Goal: Task Accomplishment & Management: Use online tool/utility

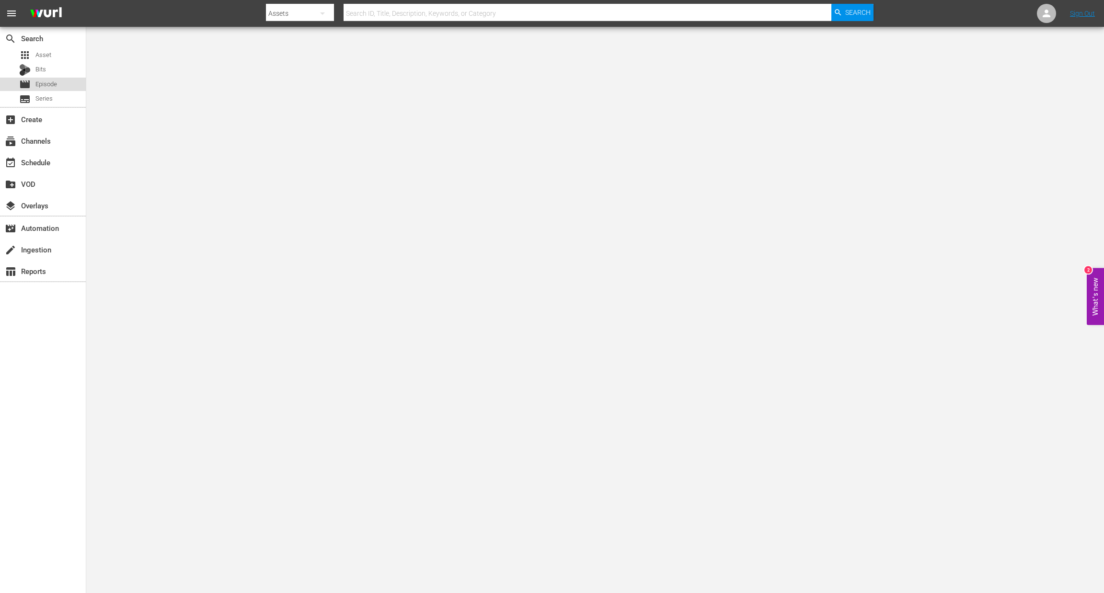
click at [56, 87] on span "Episode" at bounding box center [46, 85] width 22 height 10
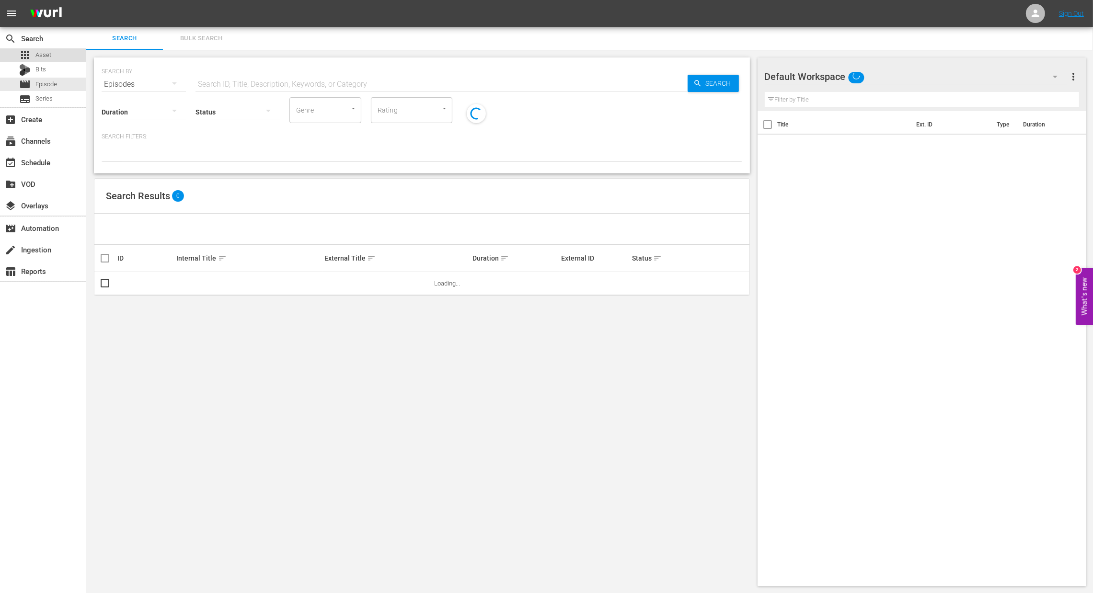
click at [49, 59] on span "Asset" at bounding box center [43, 55] width 16 height 10
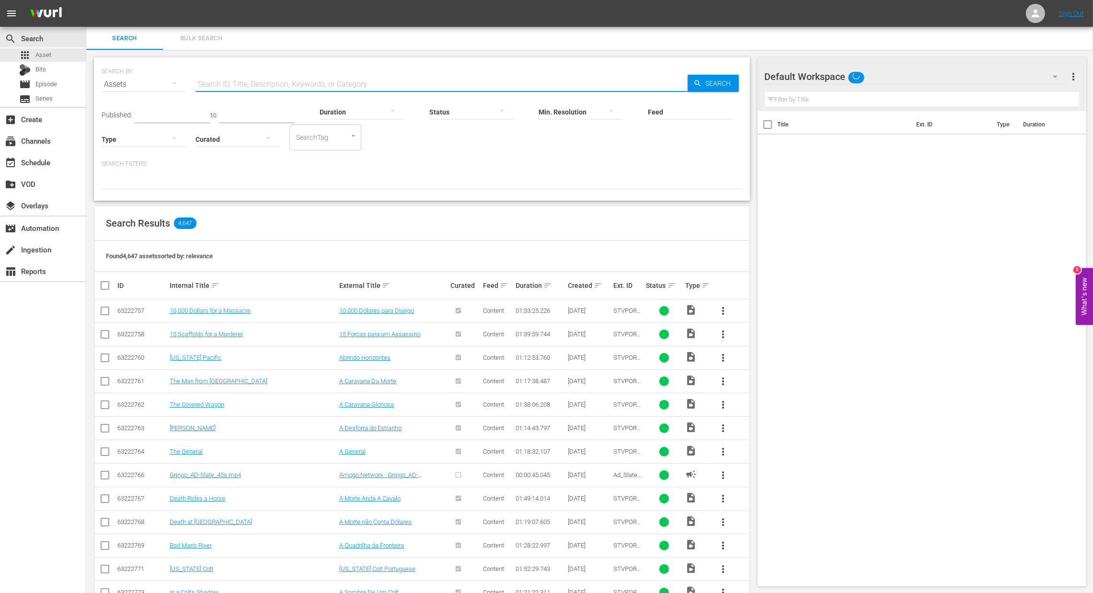
click at [243, 89] on input "text" at bounding box center [442, 84] width 492 height 23
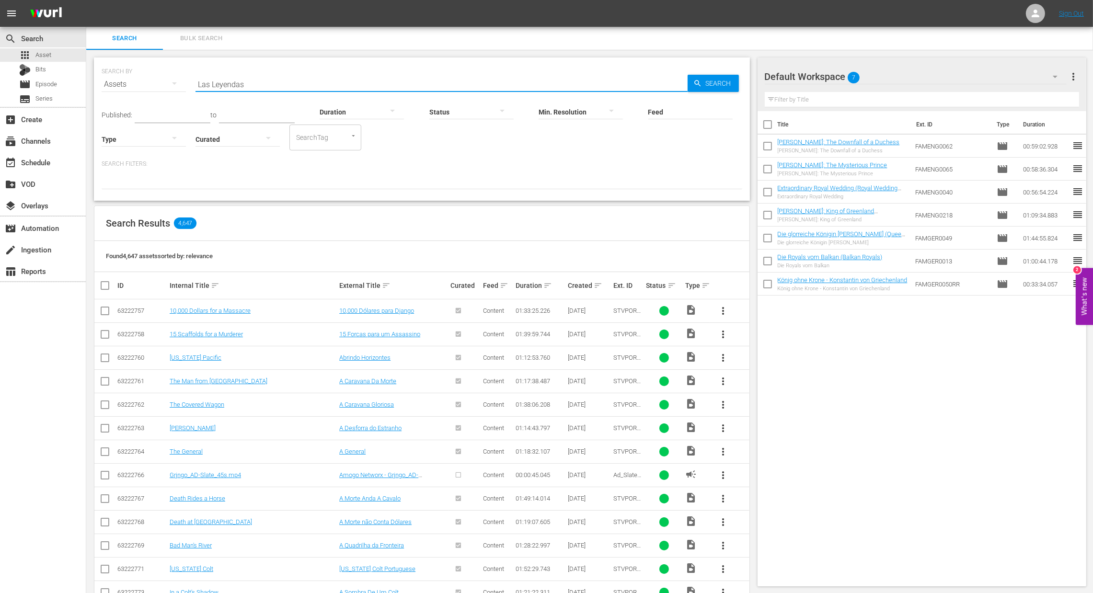
type input "Las Leyendas"
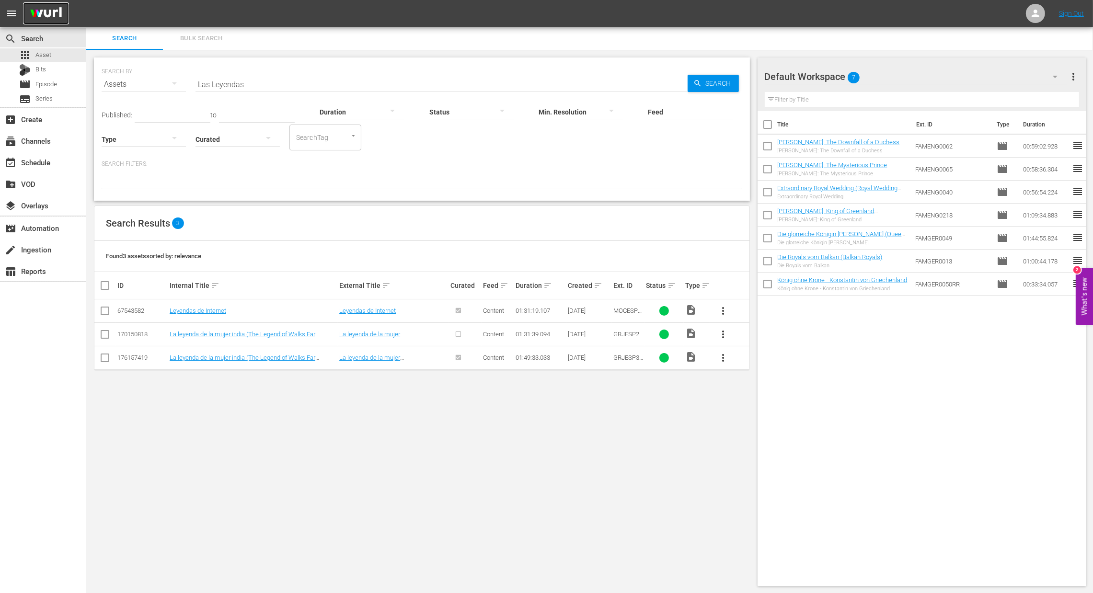
click at [59, 15] on img at bounding box center [46, 13] width 46 height 23
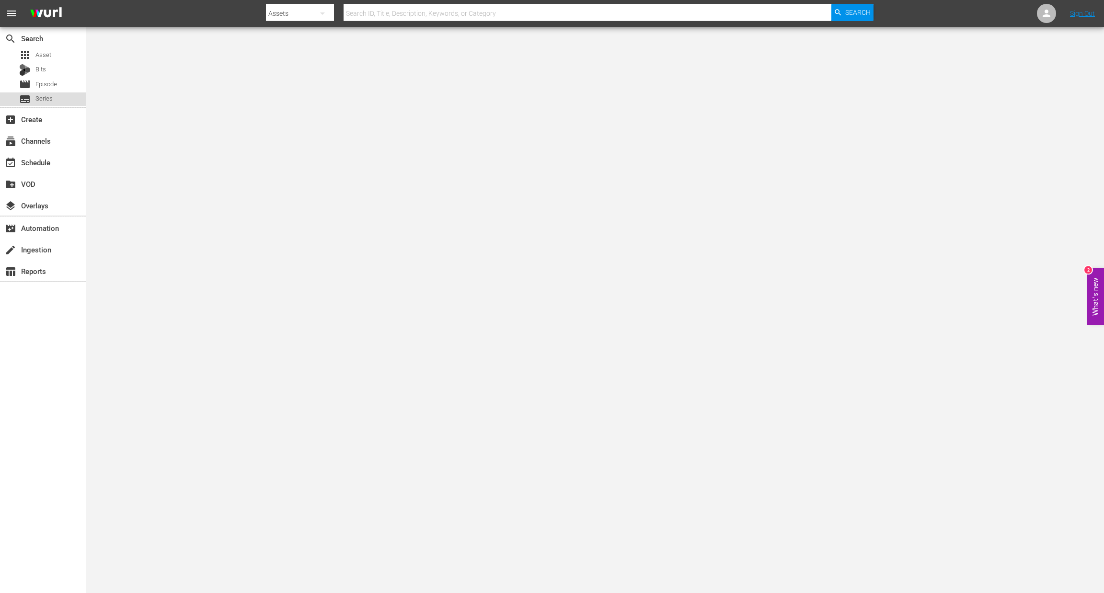
click at [67, 92] on div "subtitles Series" at bounding box center [43, 98] width 86 height 13
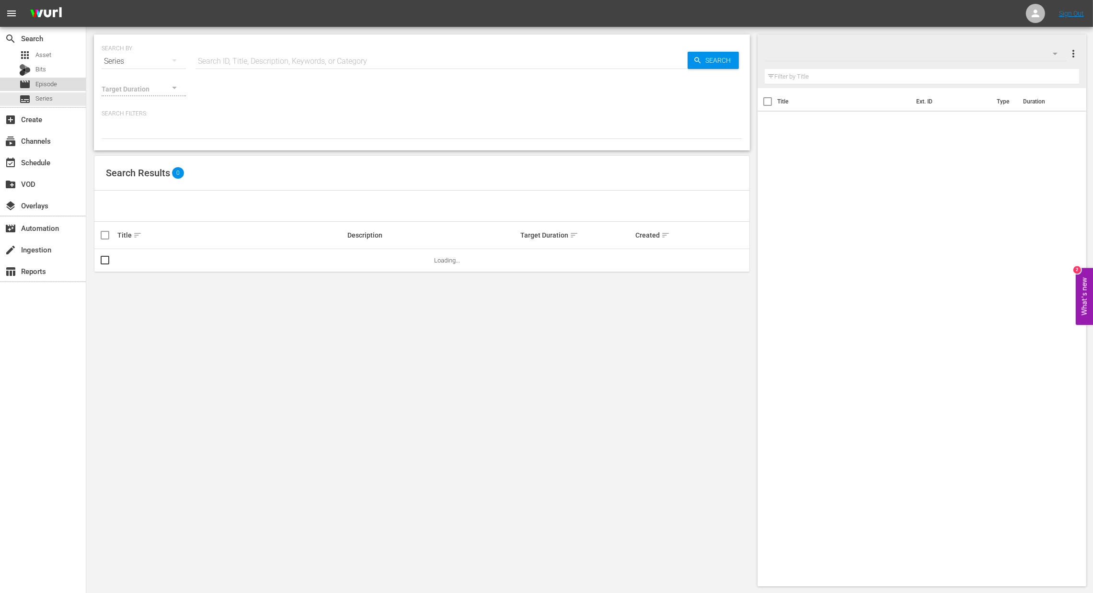
click at [57, 83] on span "Episode" at bounding box center [46, 85] width 22 height 10
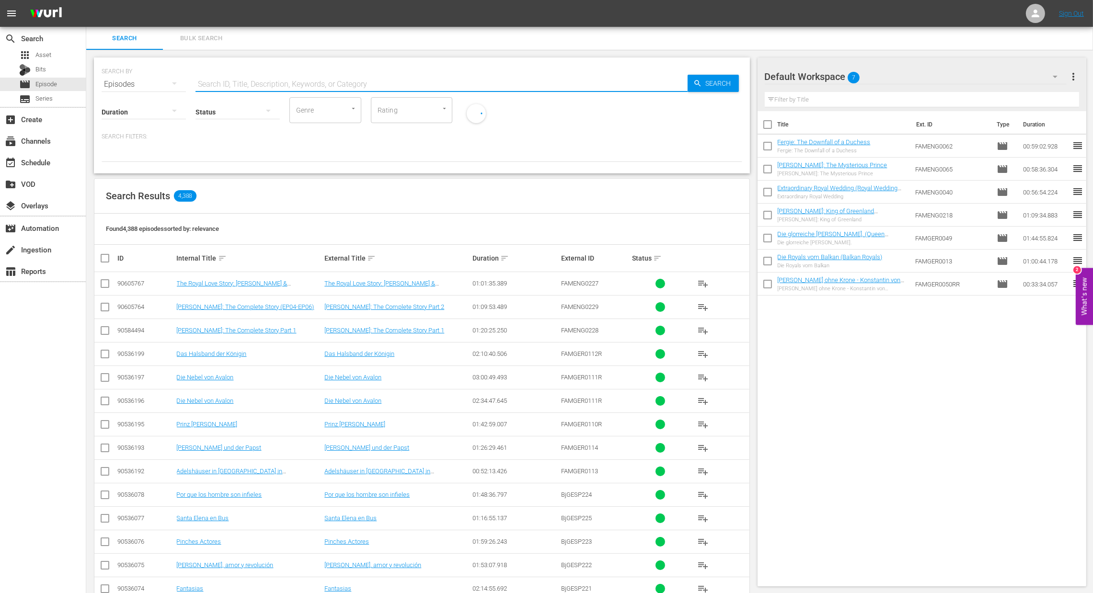
click at [212, 81] on input "text" at bounding box center [442, 84] width 492 height 23
paste input "Habsburg und das Ende der Monarchie"
type input "Habsburg und das Ende der Monarchie"
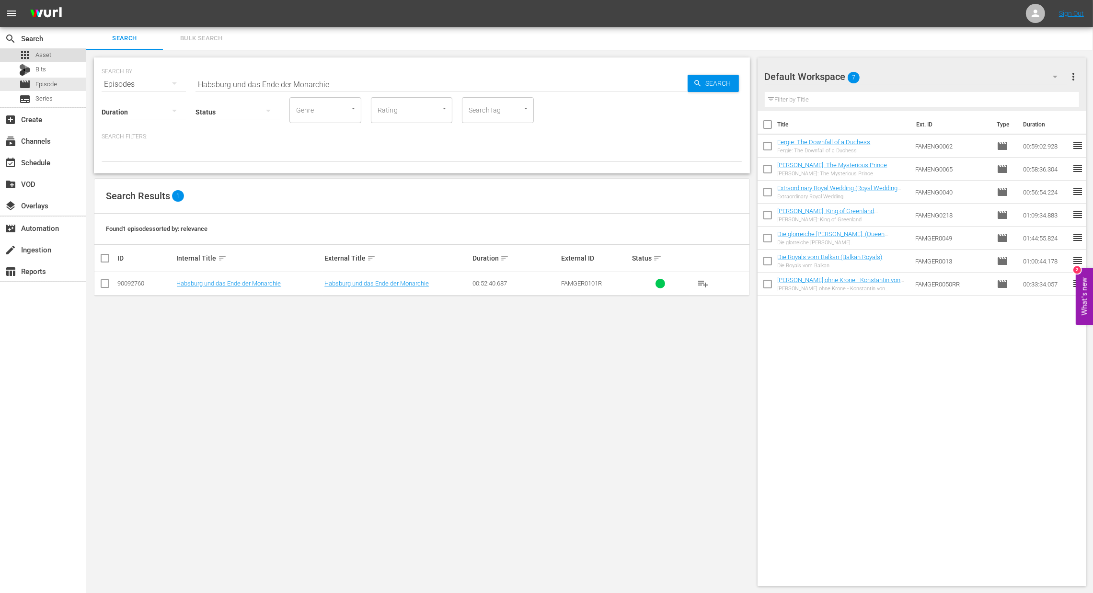
click at [55, 55] on div "apps Asset" at bounding box center [43, 54] width 86 height 13
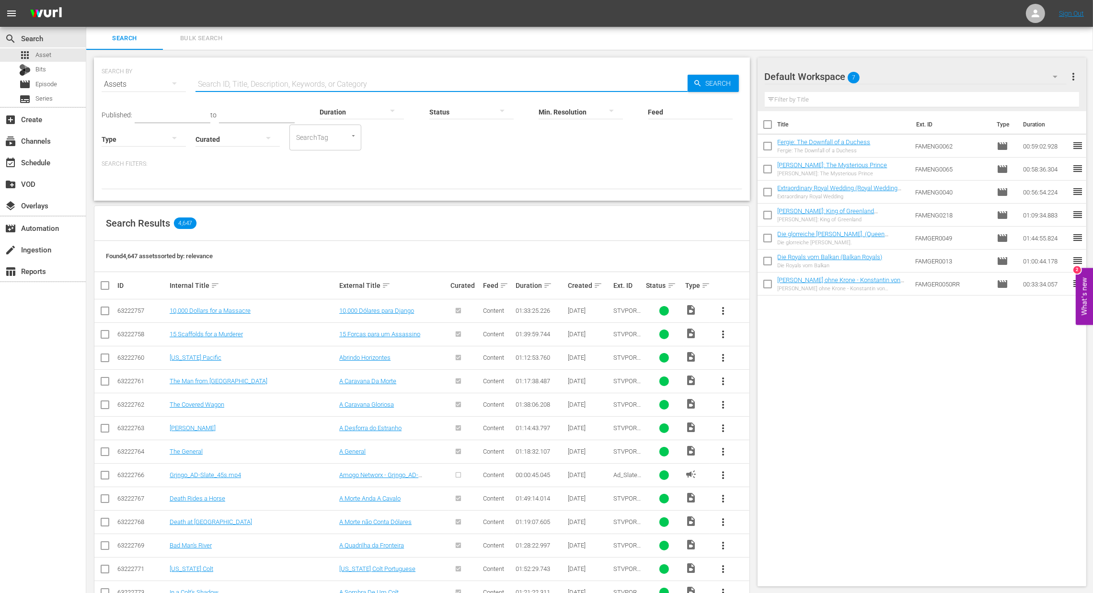
click at [208, 82] on input "text" at bounding box center [442, 84] width 492 height 23
paste input "Habsburg und das Ende der Monarchie"
type input "Habsburg und das Ende der Monarchie"
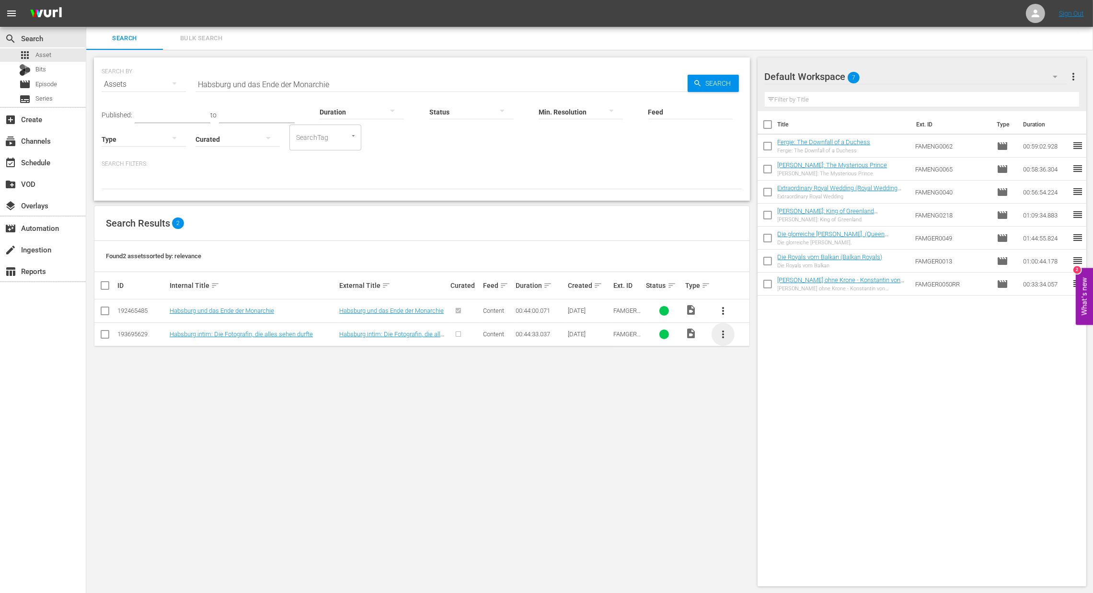
click at [726, 337] on span "more_vert" at bounding box center [723, 335] width 12 height 12
click at [750, 411] on div "Episode" at bounding box center [774, 407] width 65 height 23
click at [759, 409] on div "Episode" at bounding box center [774, 407] width 65 height 23
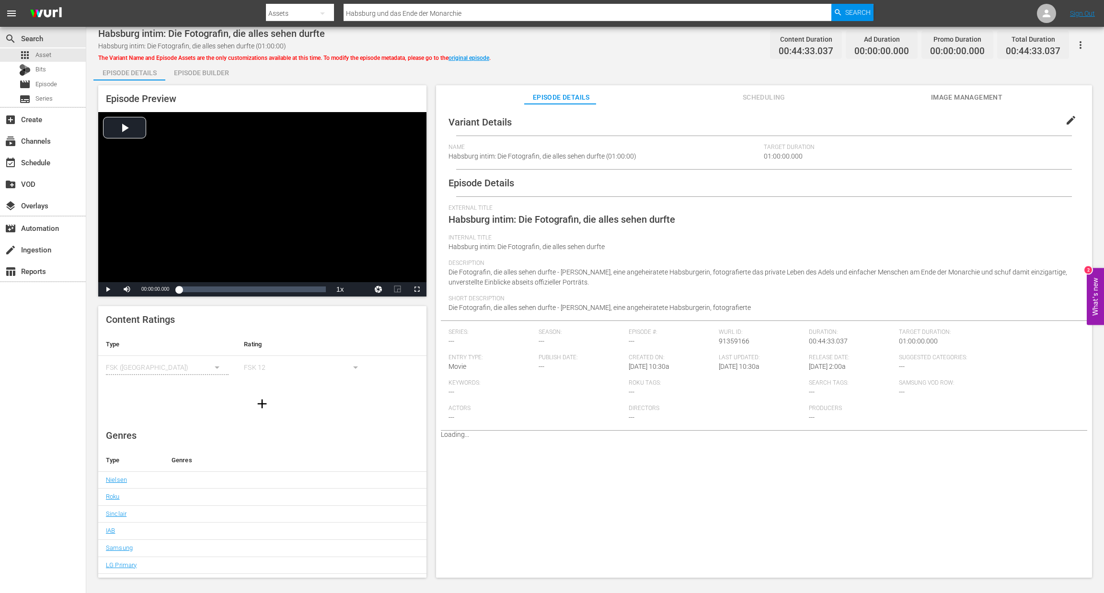
click at [215, 72] on div "Episode Builder" at bounding box center [201, 72] width 72 height 23
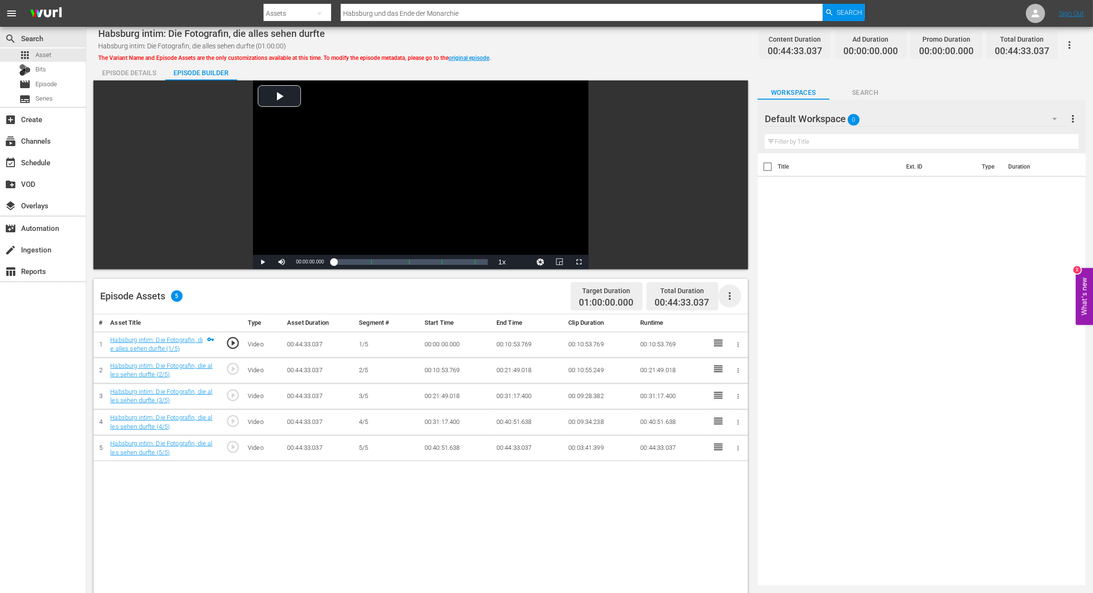
click at [727, 298] on icon "button" at bounding box center [730, 296] width 12 height 12
click at [752, 302] on div "Fill with Ads" at bounding box center [758, 300] width 65 height 23
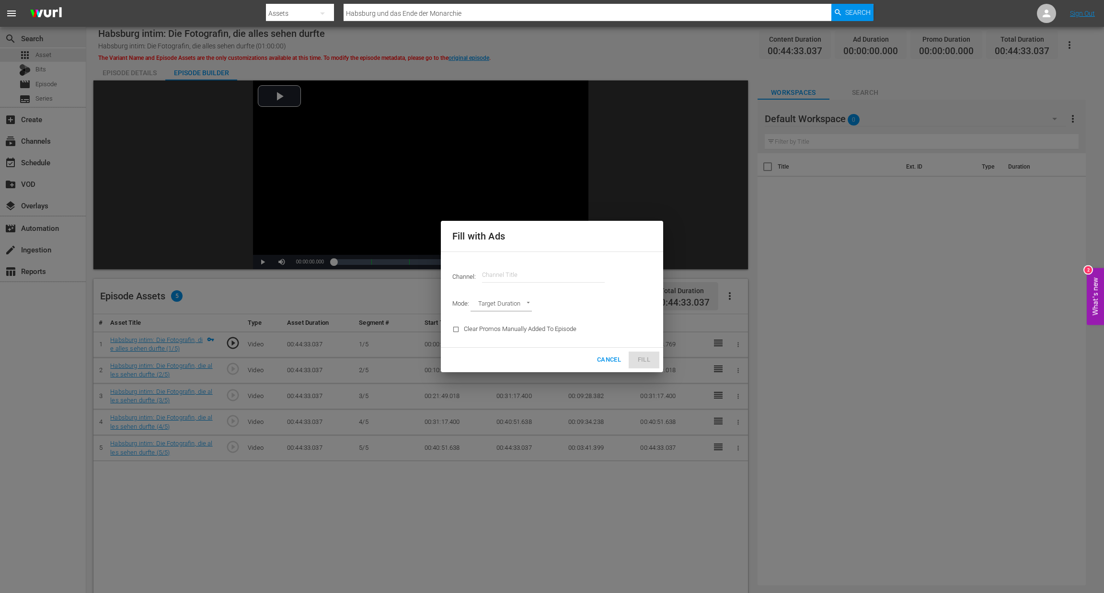
click at [587, 275] on input "text" at bounding box center [543, 275] width 123 height 23
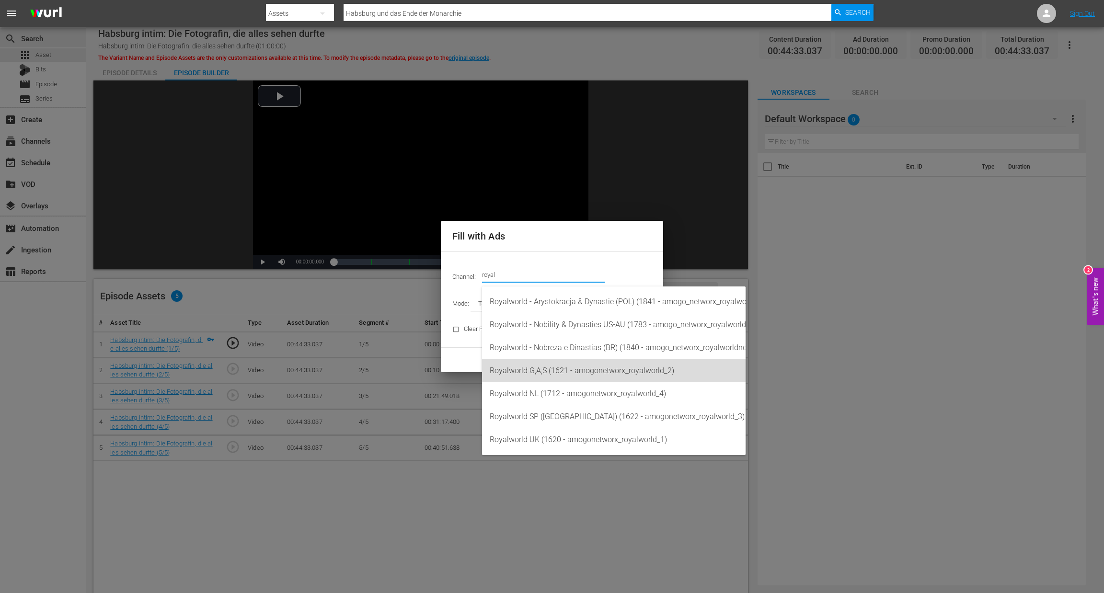
click at [584, 371] on div "Royalworld G,A,S (1621 - amogonetworx_royalworld_2)" at bounding box center [614, 370] width 248 height 23
type input "Royalworld G,A,S (1621)"
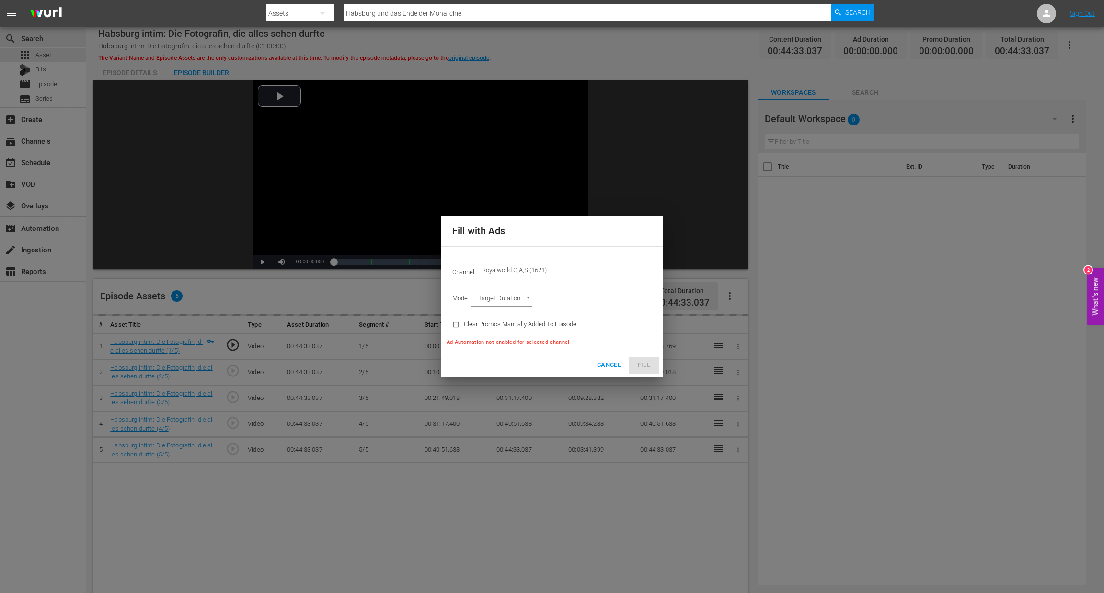
type input "AD_BREAK_DURATION"
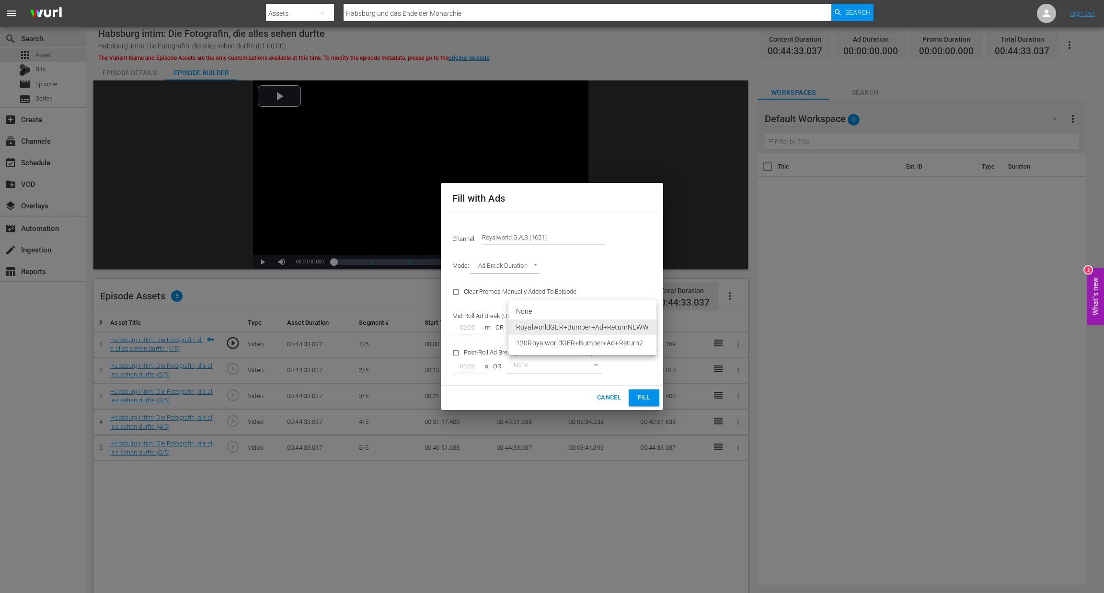
click at [624, 324] on body "menu Search By Assets Search ID, Title, Description, Keywords, or Category Habs…" at bounding box center [552, 296] width 1104 height 593
click at [640, 325] on li "RoyalworldGER+Bumper+Ad+ReturnNEWW" at bounding box center [583, 328] width 148 height 16
click at [645, 394] on span "Fill" at bounding box center [643, 398] width 15 height 11
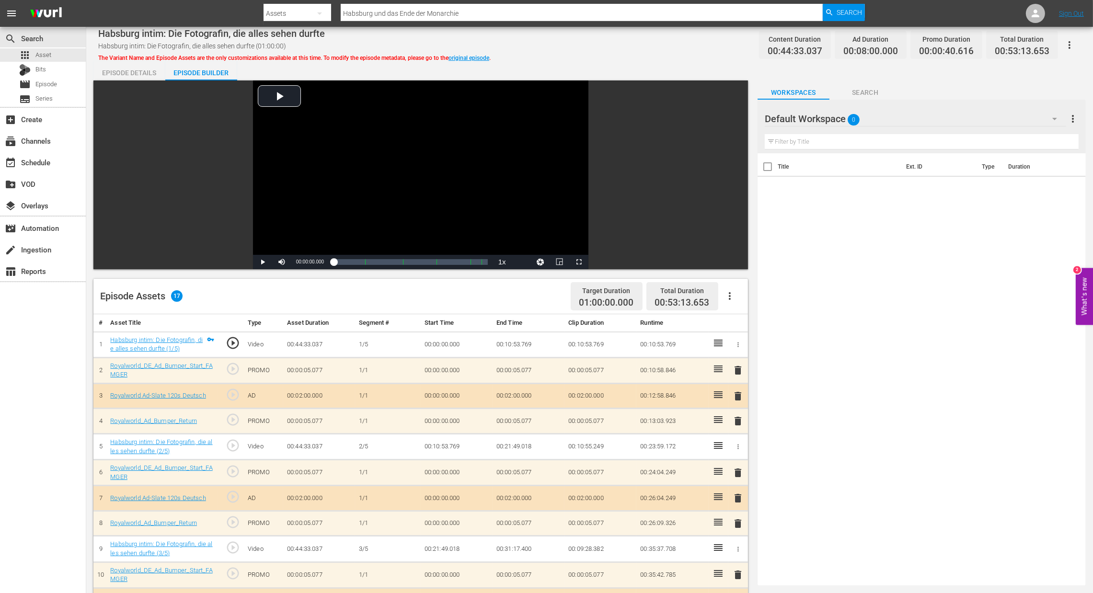
click at [738, 390] on button "delete" at bounding box center [738, 396] width 12 height 14
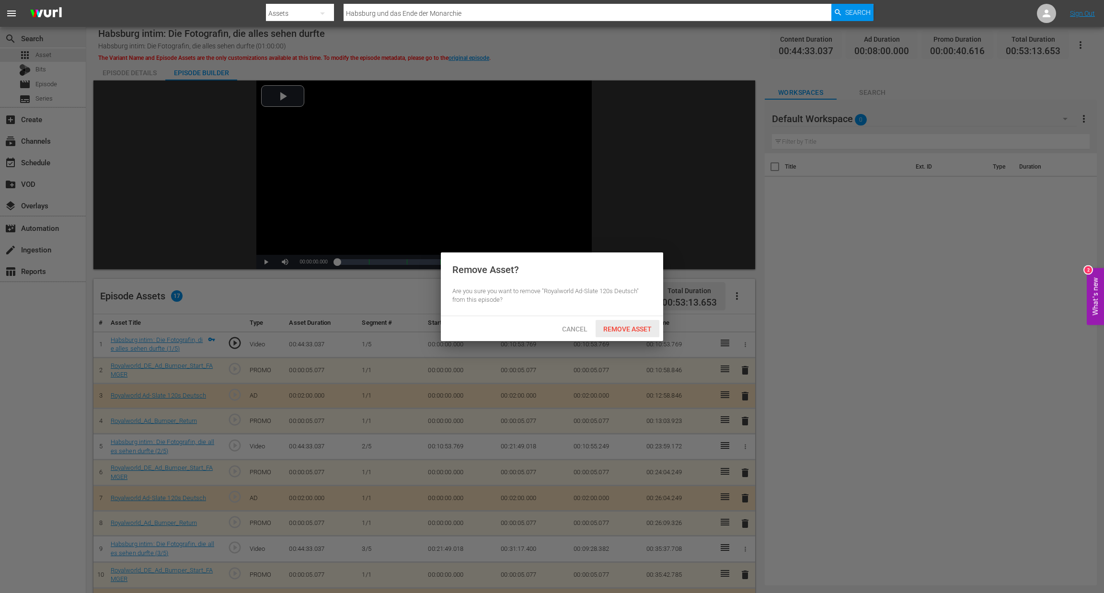
click at [648, 329] on span "Remove Asset" at bounding box center [628, 329] width 64 height 8
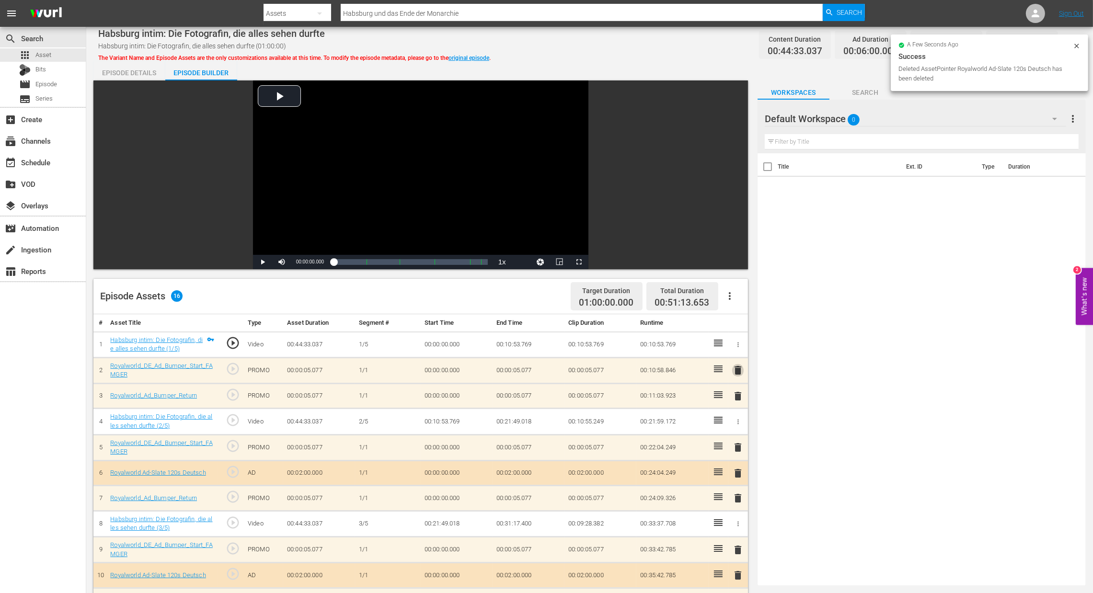
click at [734, 370] on span "delete" at bounding box center [738, 371] width 12 height 12
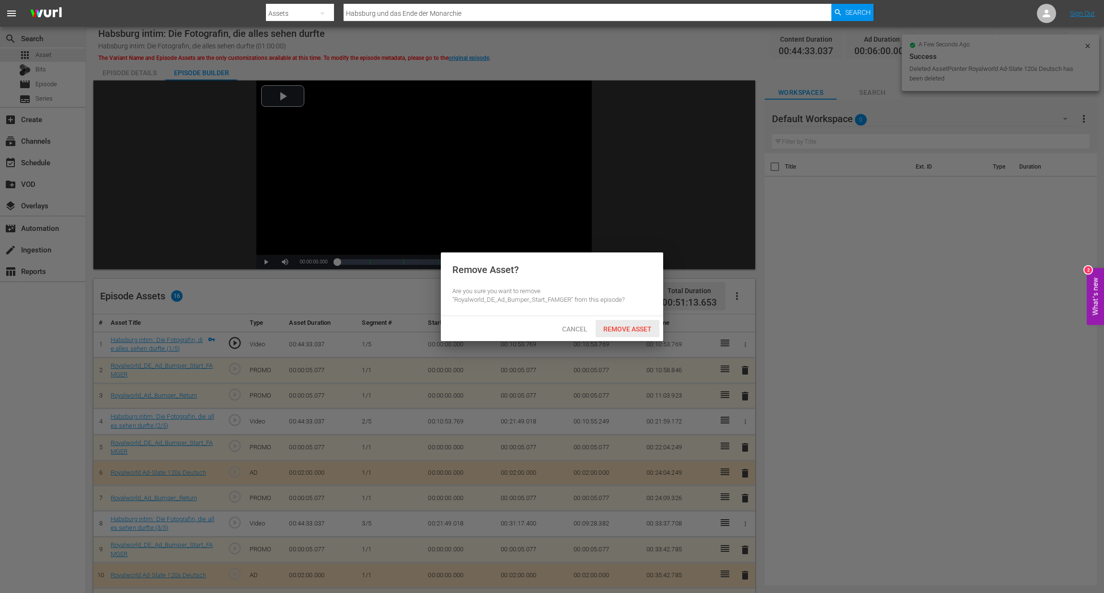
click at [635, 327] on span "Remove Asset" at bounding box center [628, 329] width 64 height 8
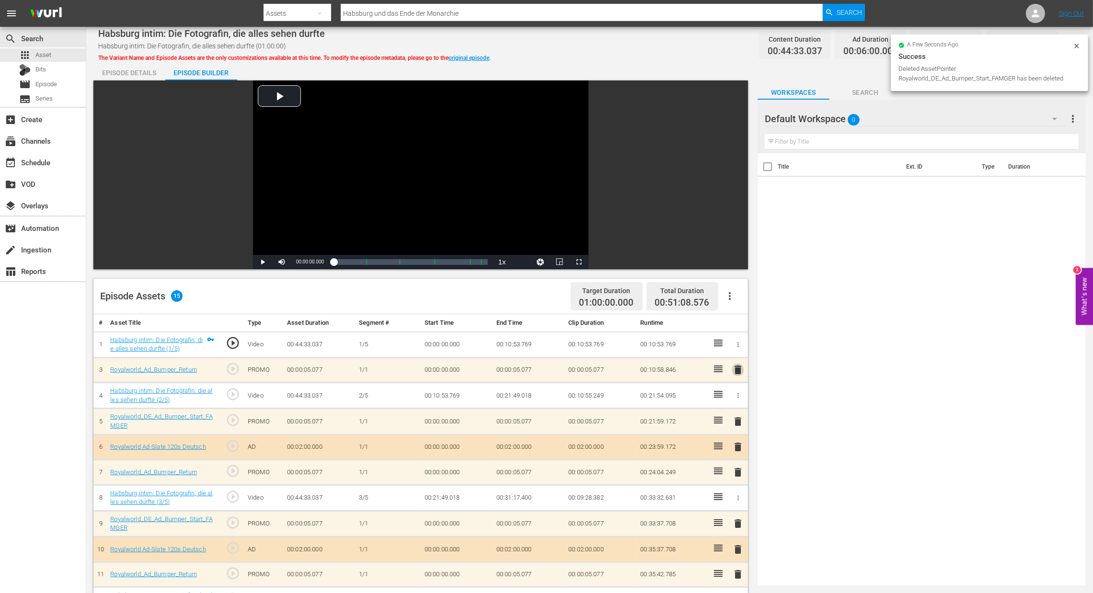
click at [739, 370] on span "delete" at bounding box center [738, 370] width 12 height 12
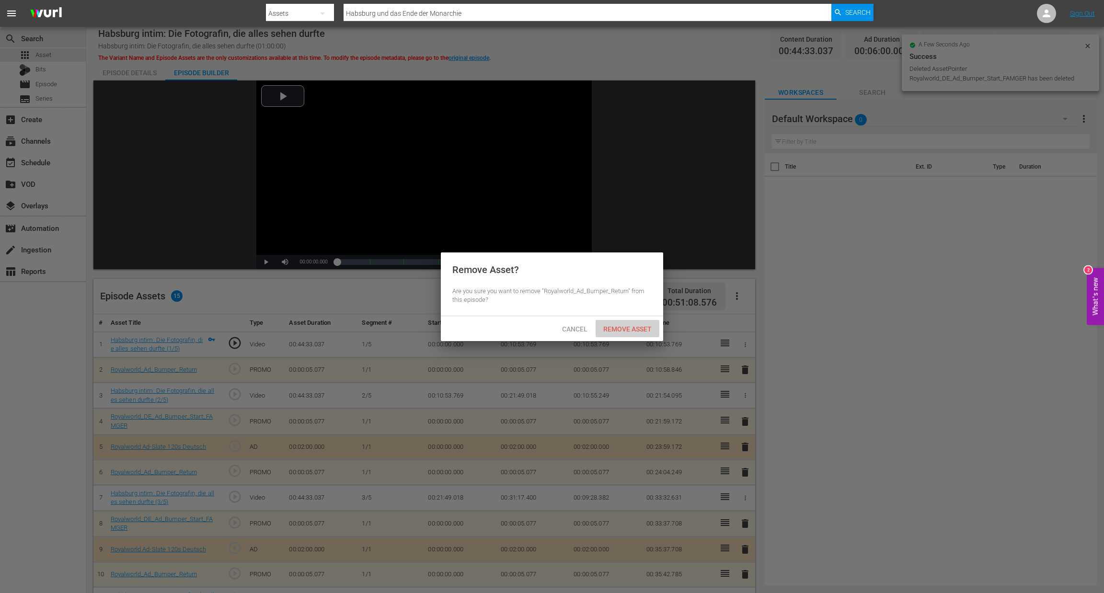
click at [631, 327] on span "Remove Asset" at bounding box center [628, 329] width 64 height 8
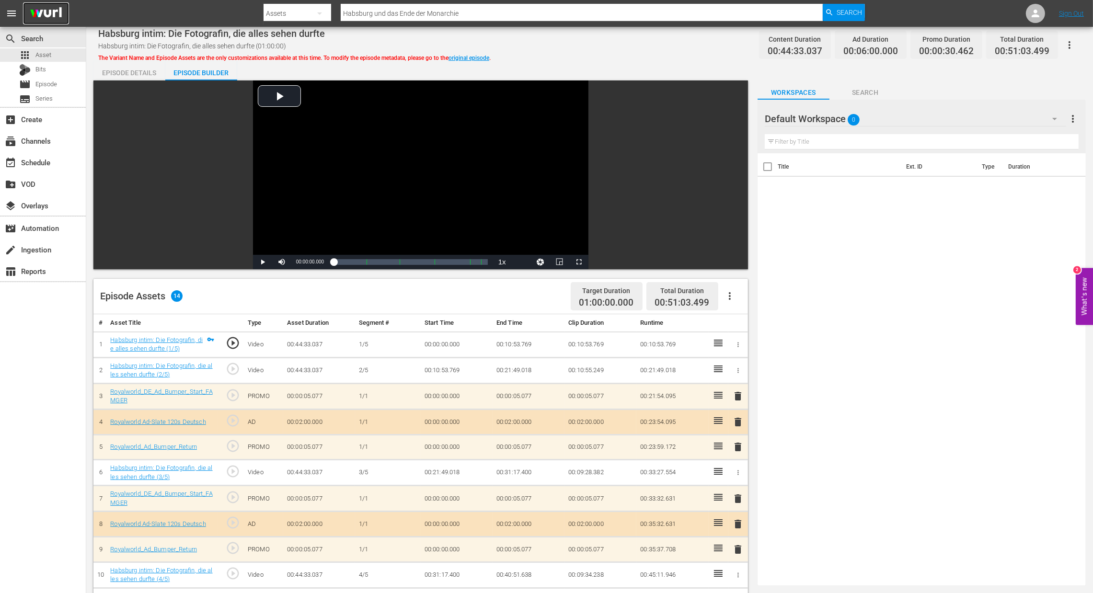
click at [53, 12] on img at bounding box center [46, 13] width 46 height 23
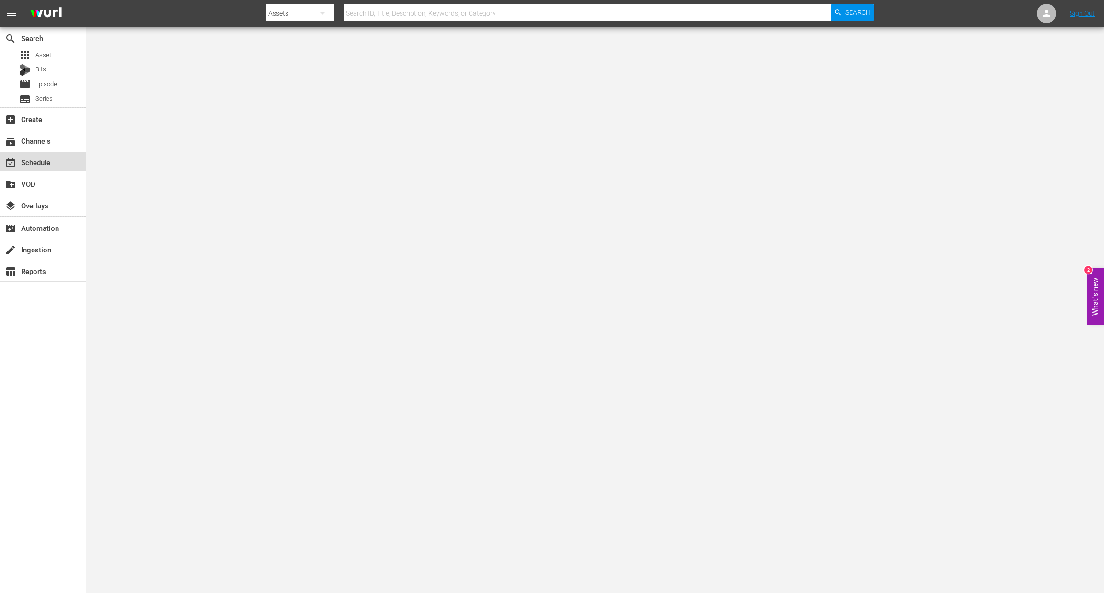
click at [45, 160] on div "event_available Schedule" at bounding box center [27, 161] width 54 height 9
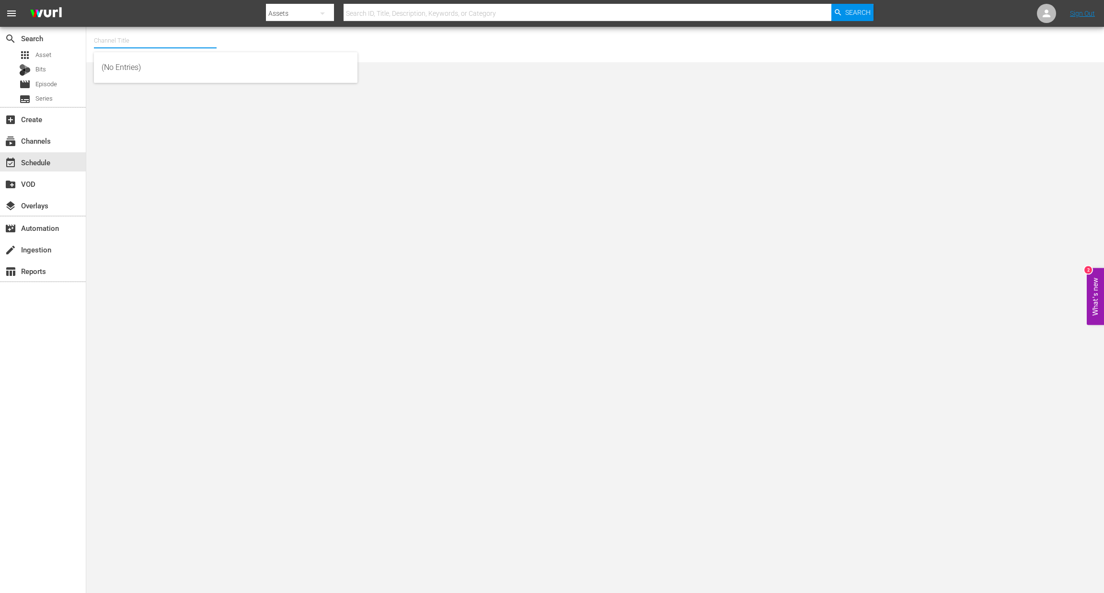
click at [124, 41] on input "text" at bounding box center [155, 40] width 123 height 23
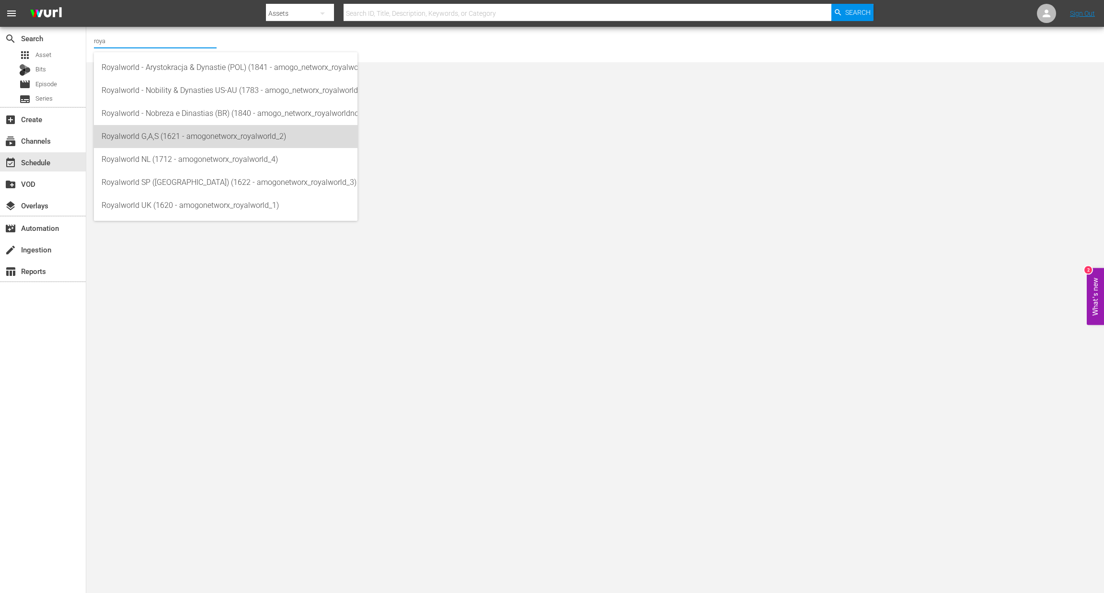
click at [189, 139] on div "Royalworld G,A,S (1621 - amogonetworx_royalworld_2)" at bounding box center [226, 136] width 248 height 23
type input "Royalworld G,A,S (1621 - amogonetworx_royalworld_2)"
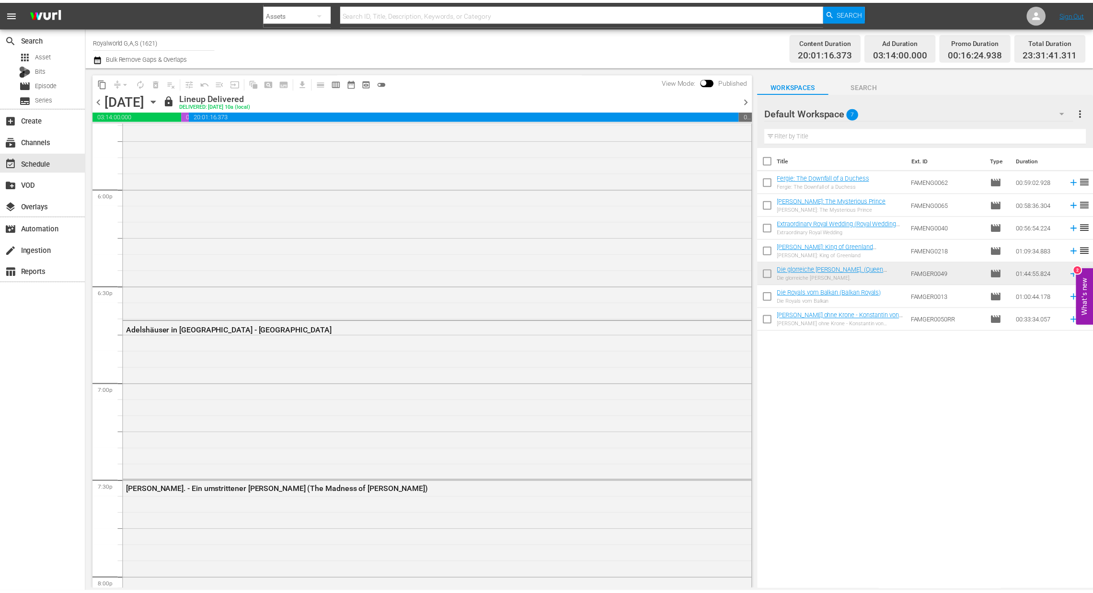
scroll to position [4281, 0]
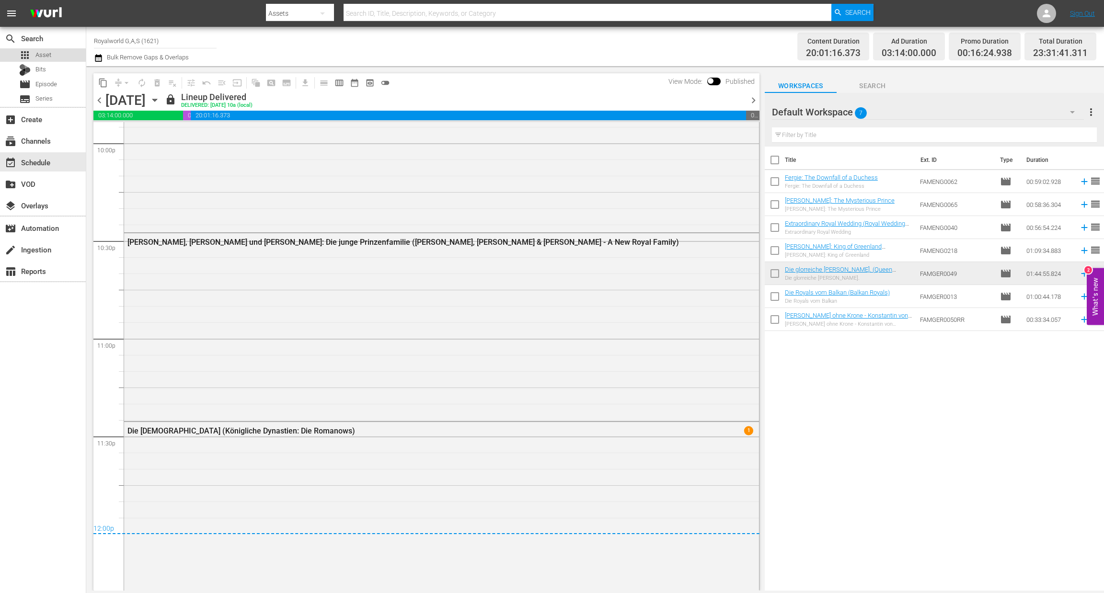
click at [47, 54] on span "Asset" at bounding box center [43, 55] width 16 height 10
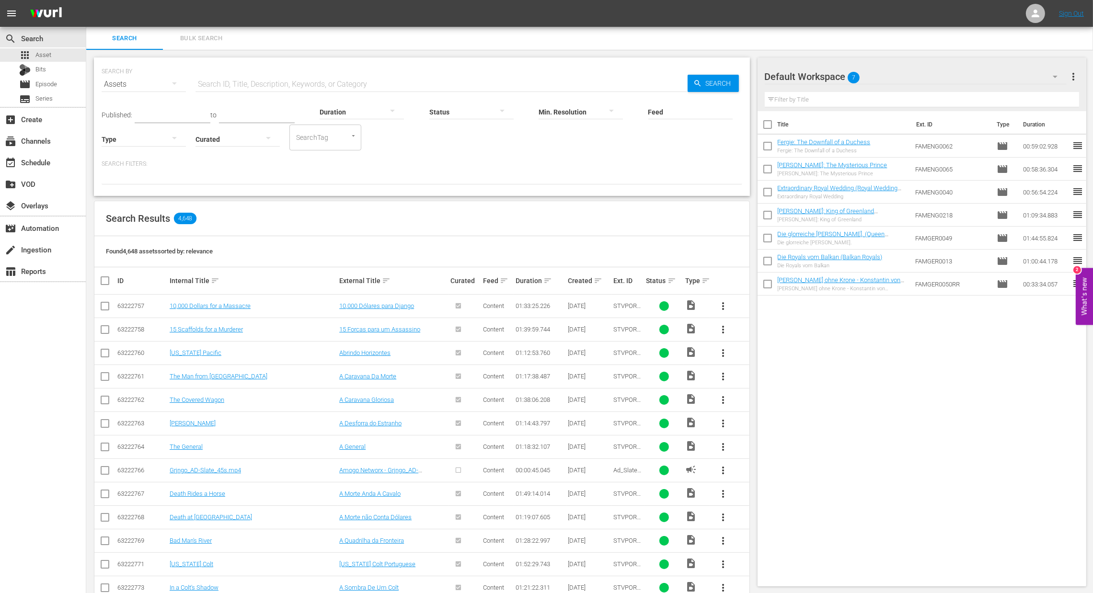
click at [350, 86] on input "text" at bounding box center [442, 84] width 492 height 23
paste input "Standesgemäß"
type input "Standesgemäß"
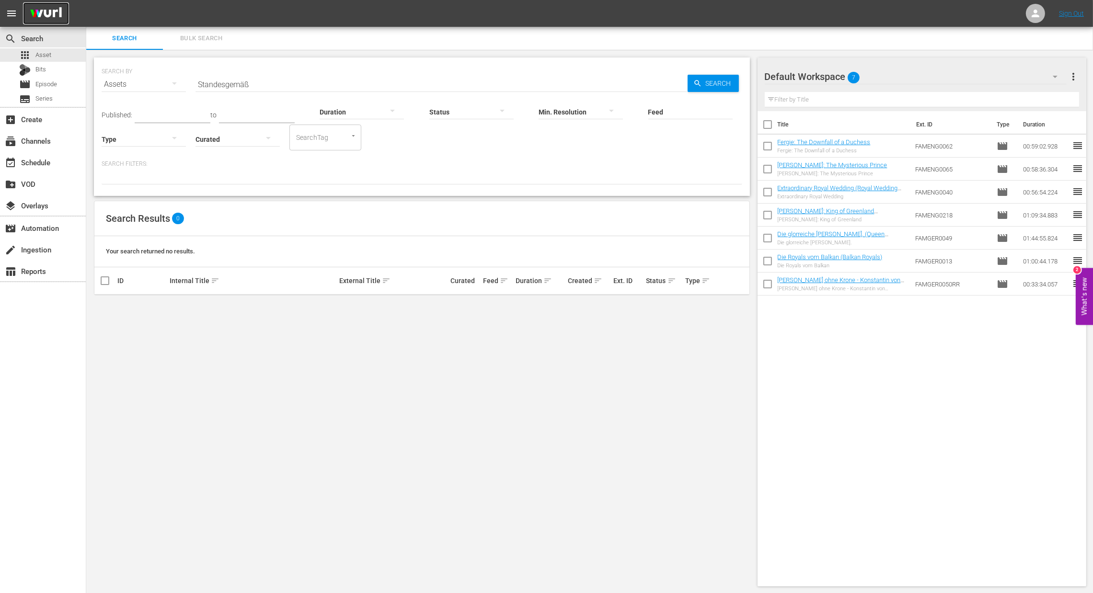
click at [49, 24] on img at bounding box center [46, 13] width 46 height 23
